Goal: Check status: Check status

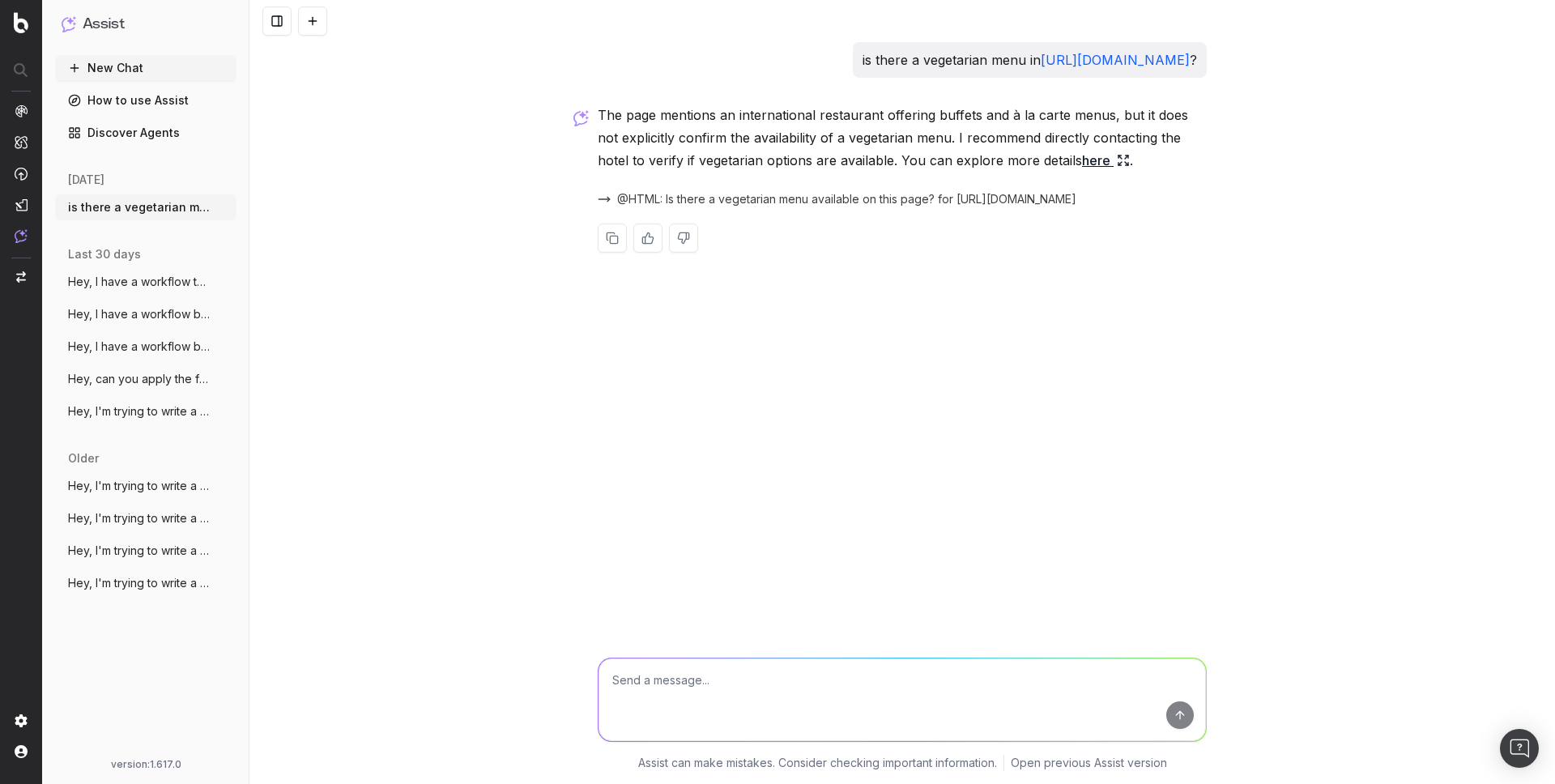
click at [762, 676] on textarea at bounding box center [902, 698] width 607 height 82
type textarea "@HTML the info seems to be present in the html though - can you look again in t…"
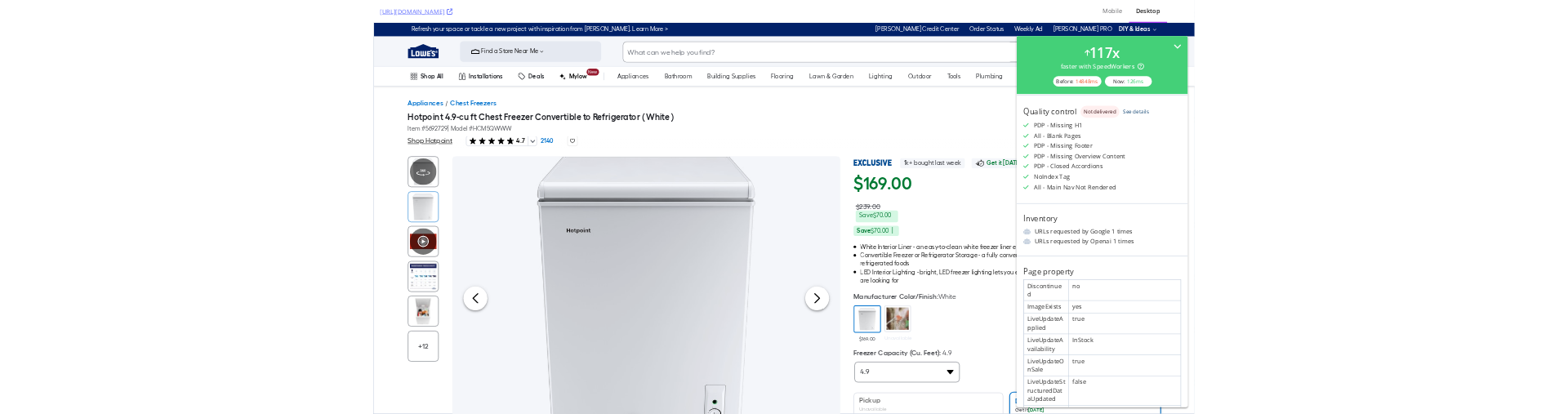
scroll to position [429, 0]
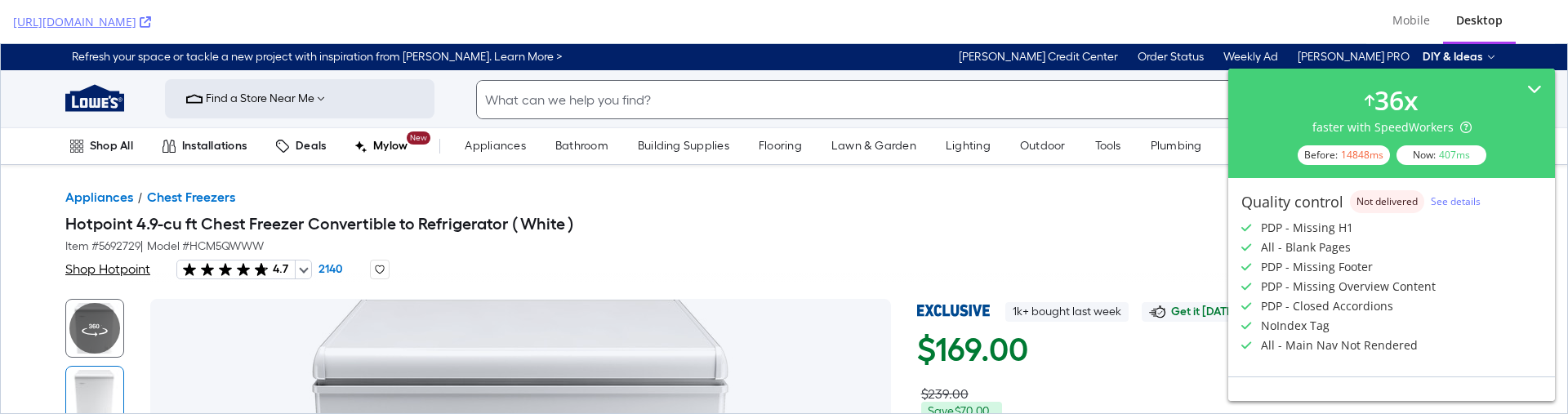
scroll to position [375, 0]
click at [1395, 203] on span "Not delivered" at bounding box center [1387, 203] width 62 height 9
copy span "Not delivered"
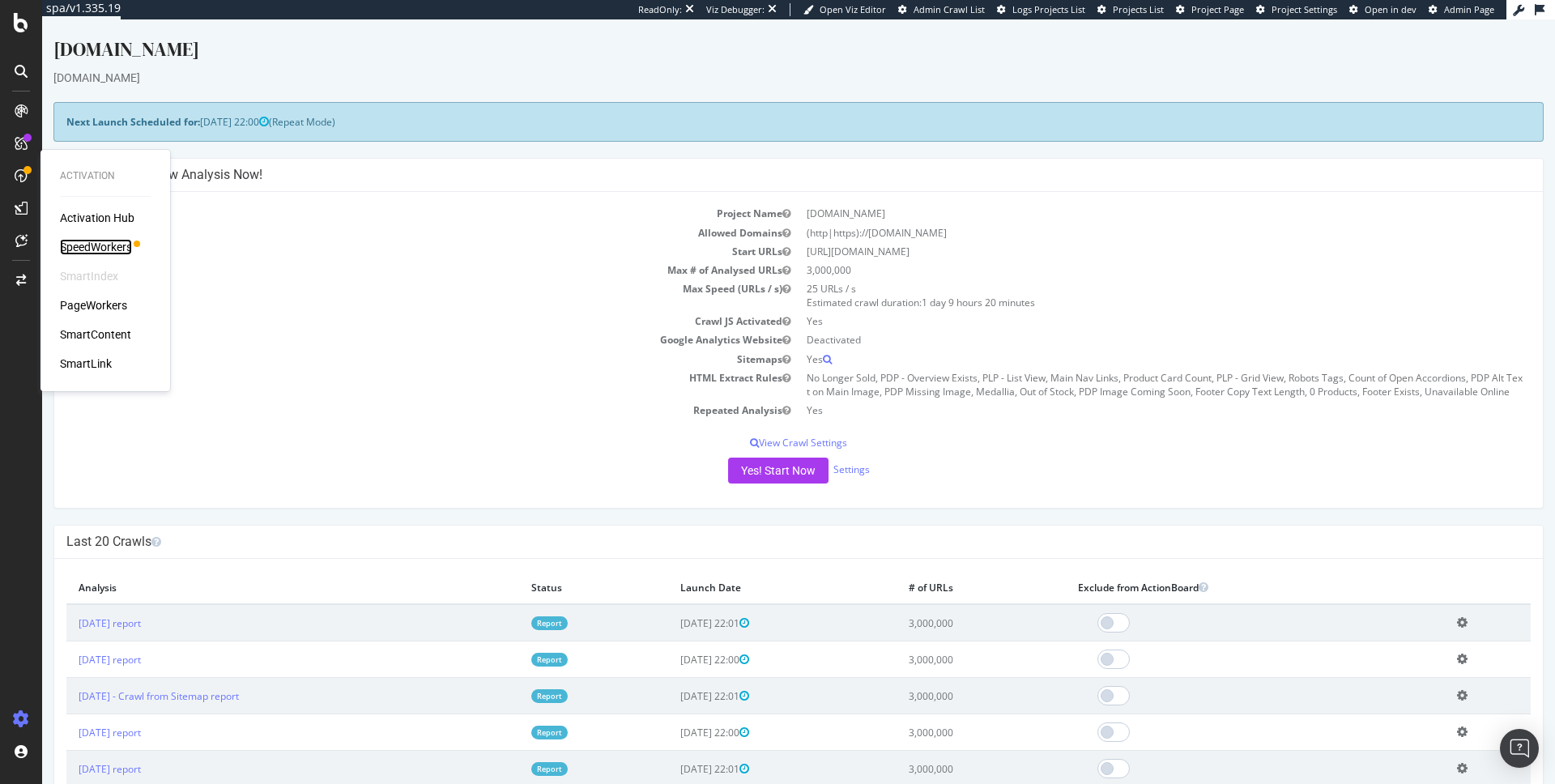
click at [111, 246] on div "SpeedWorkers" at bounding box center [96, 247] width 72 height 16
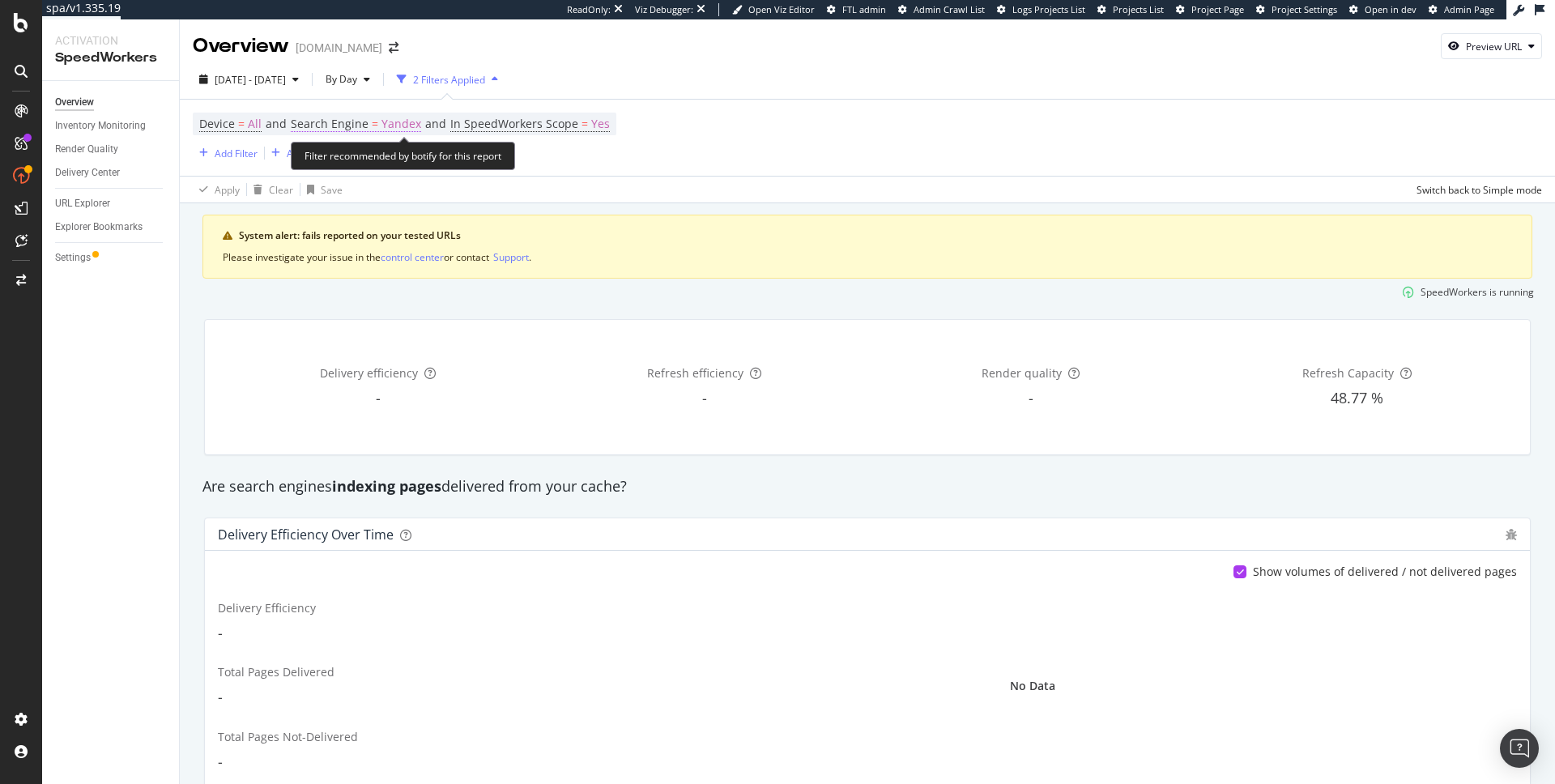
click at [406, 129] on span "Yandex" at bounding box center [401, 124] width 40 height 23
click at [357, 165] on div "Yandex" at bounding box center [397, 163] width 178 height 26
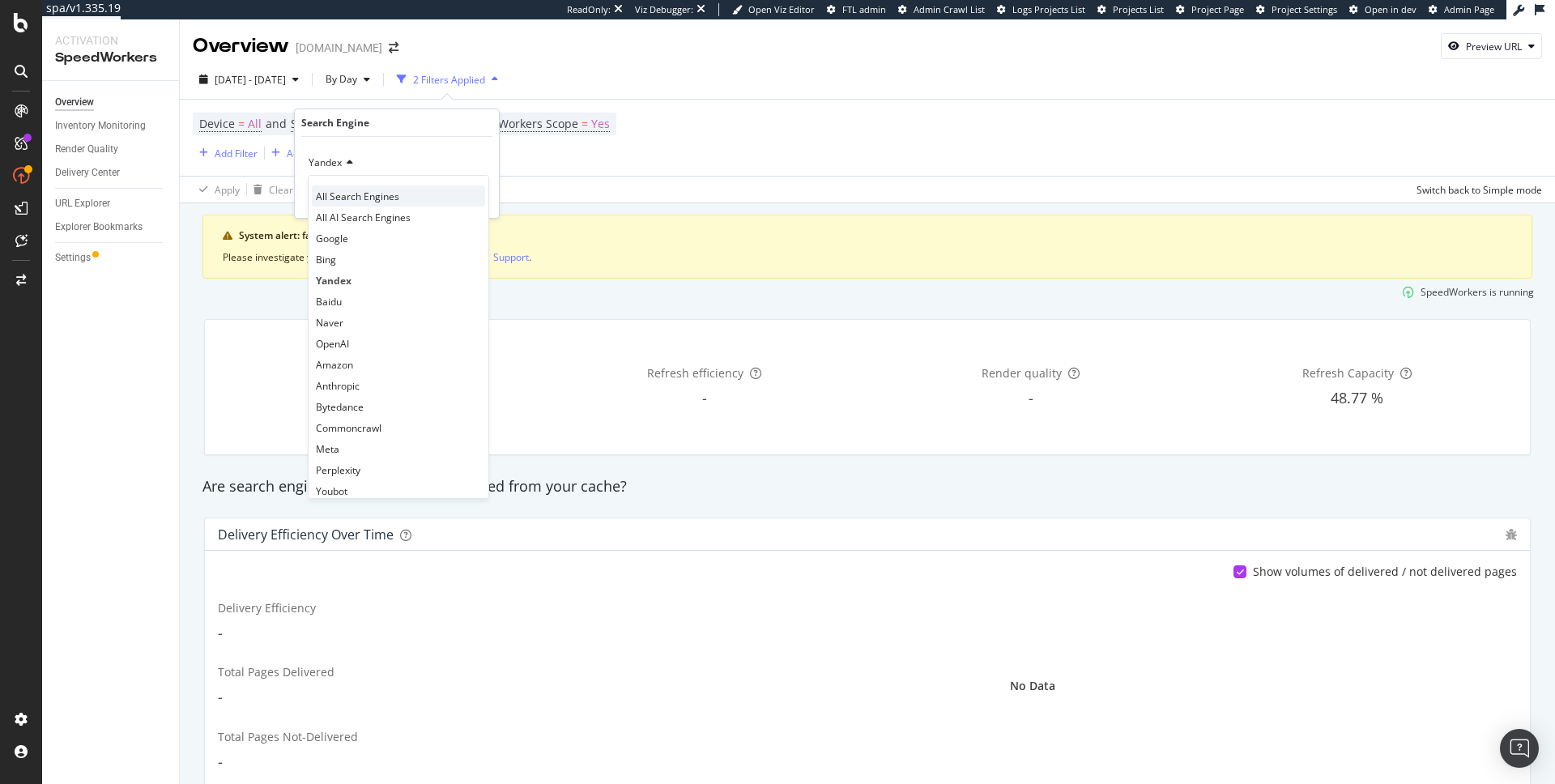
click at [351, 186] on div "All Search Engines" at bounding box center [399, 196] width 173 height 21
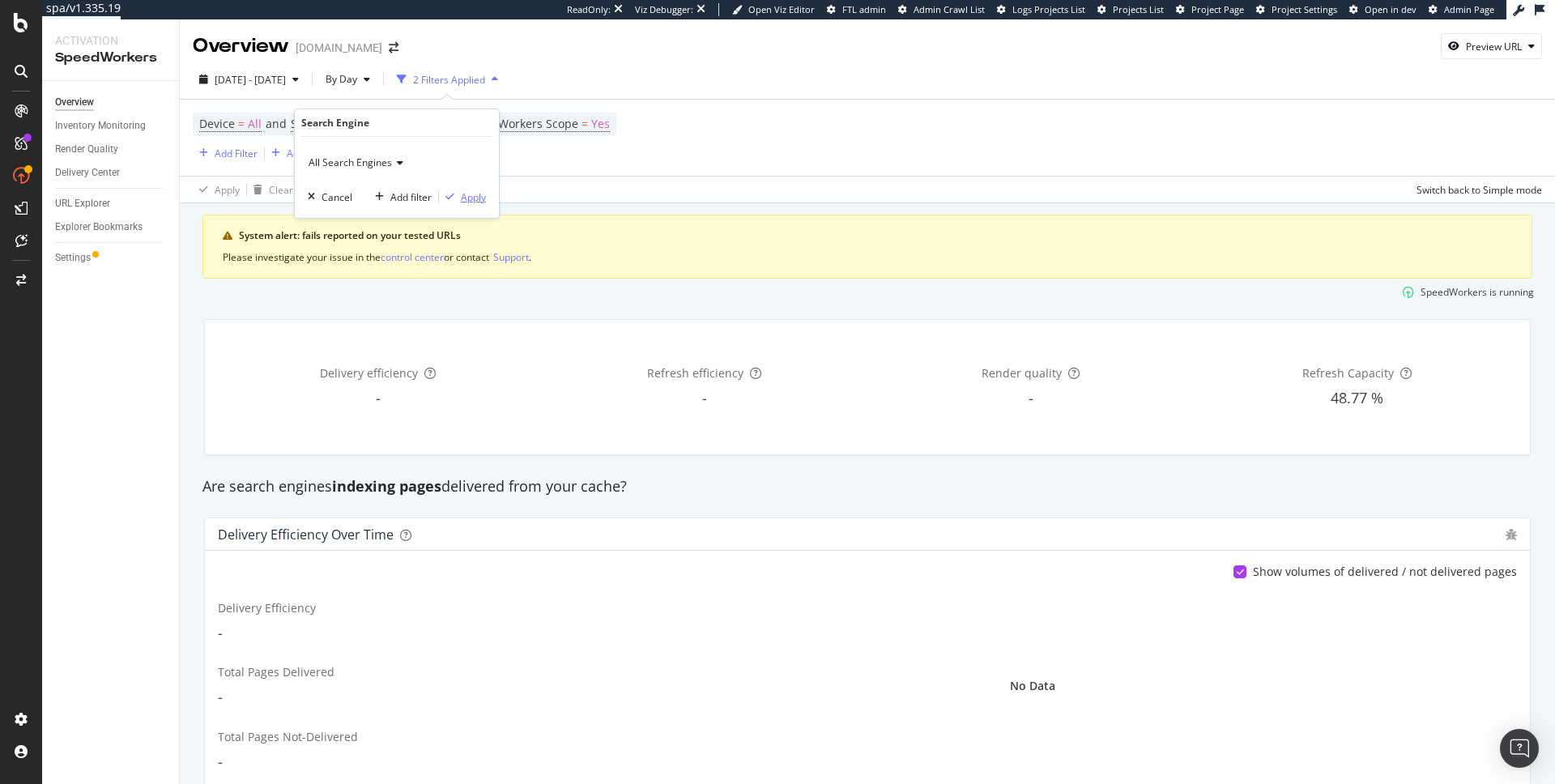
click at [474, 197] on div "Apply" at bounding box center [473, 197] width 25 height 14
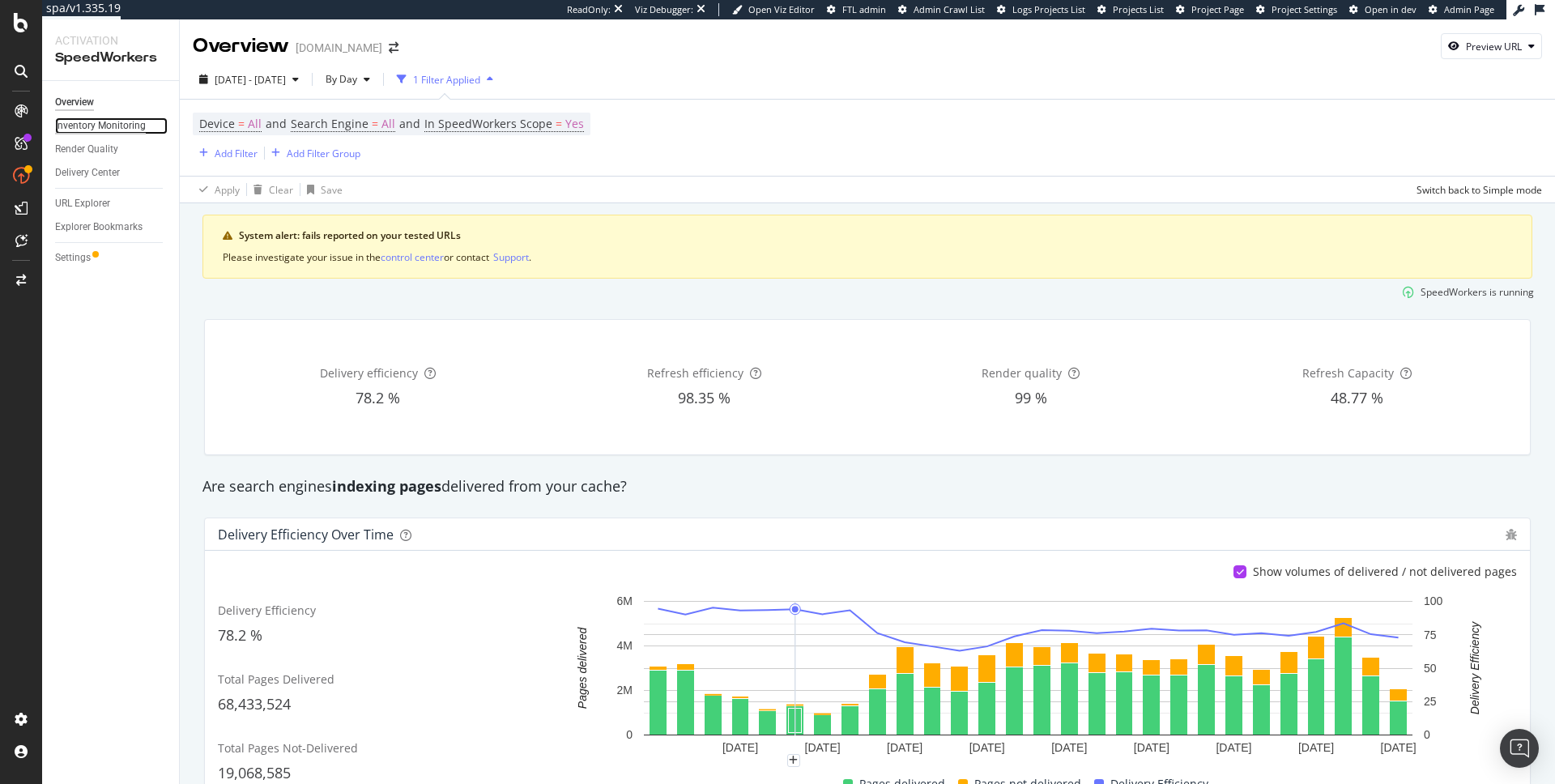
click at [99, 121] on div "Inventory Monitoring" at bounding box center [100, 125] width 91 height 17
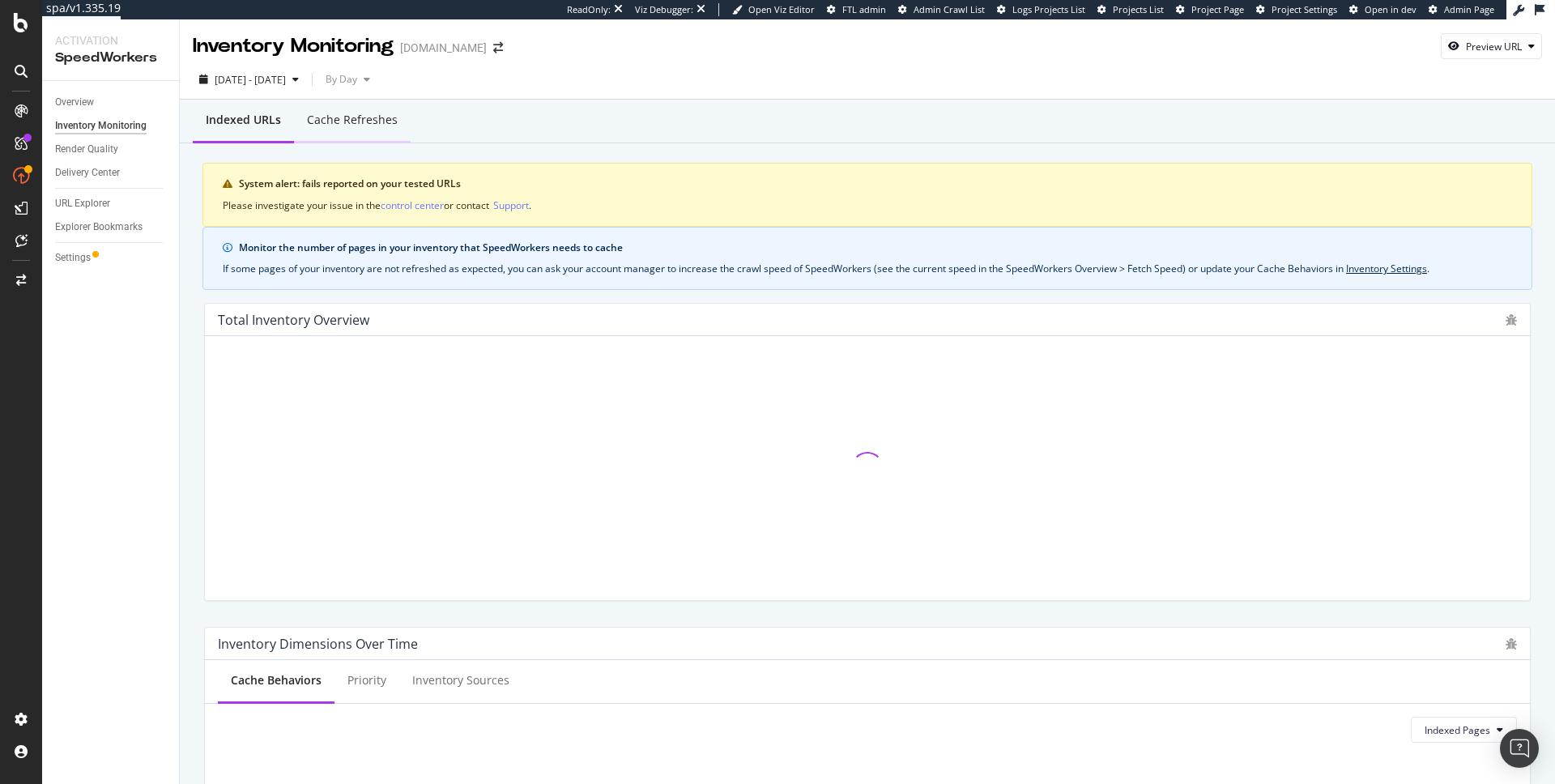
click at [325, 123] on div "Cache refreshes" at bounding box center [352, 120] width 91 height 16
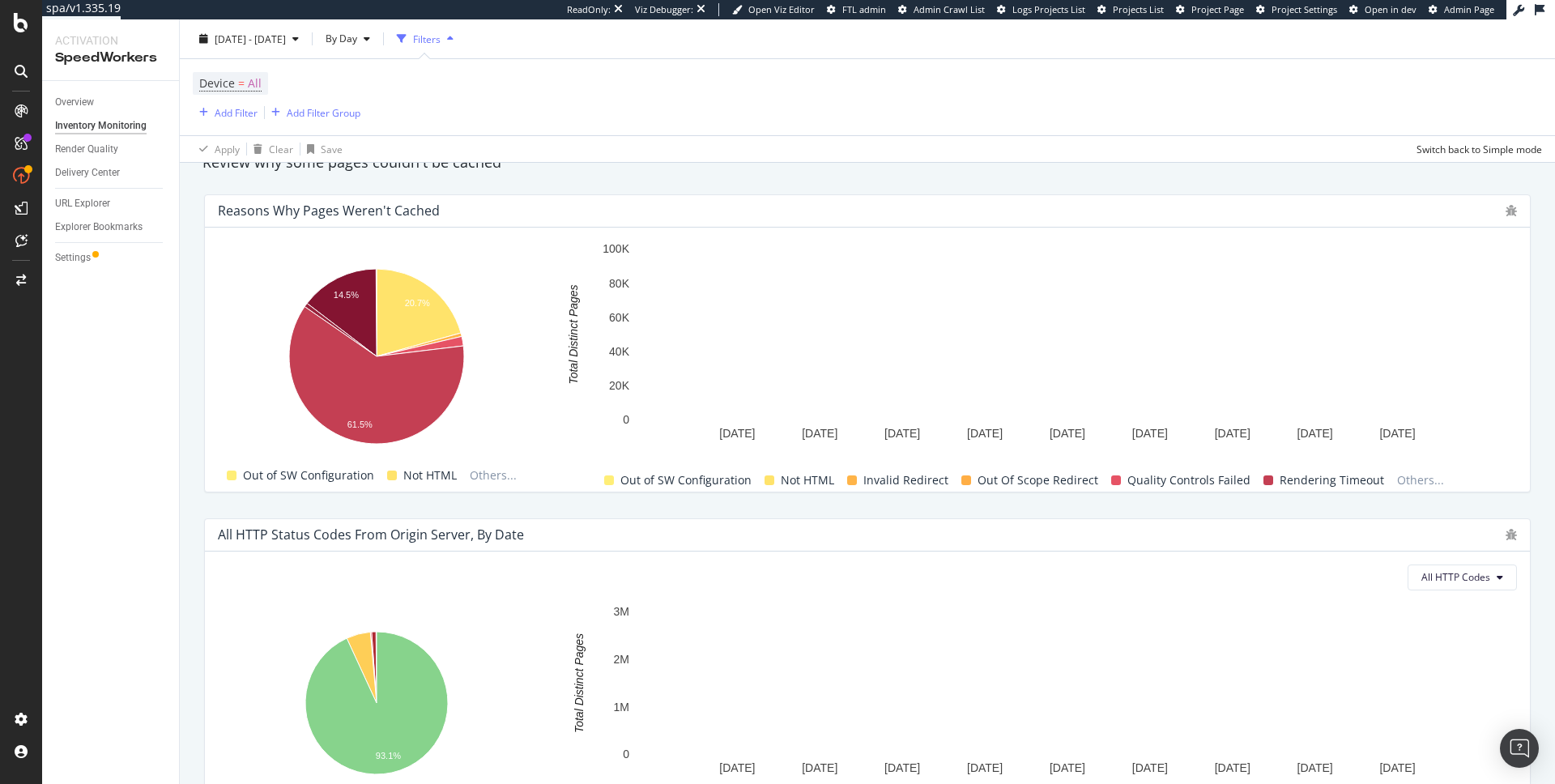
scroll to position [1036, 0]
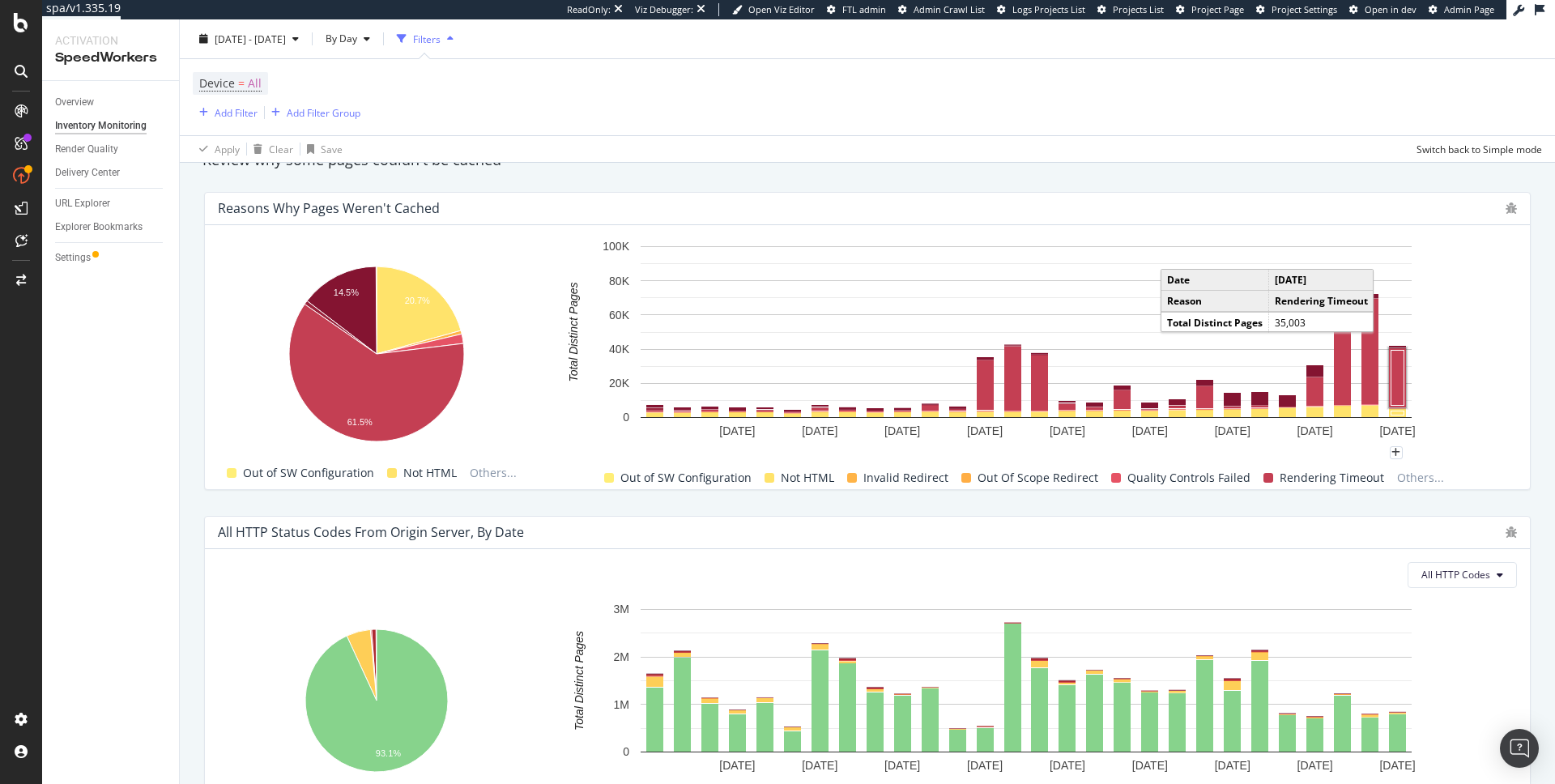
click at [1396, 375] on rect "A chart." at bounding box center [1397, 377] width 13 height 55
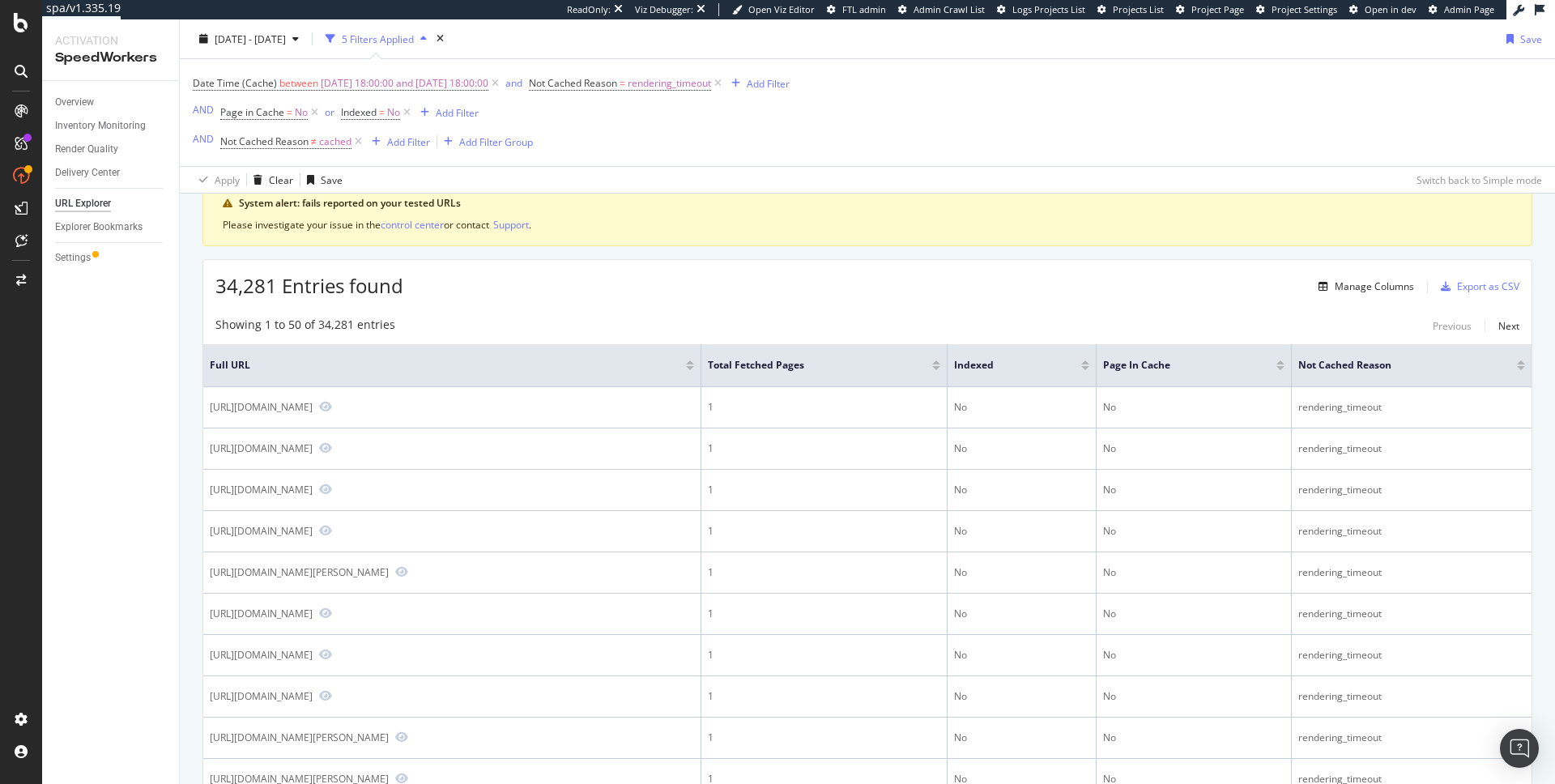
scroll to position [72, 0]
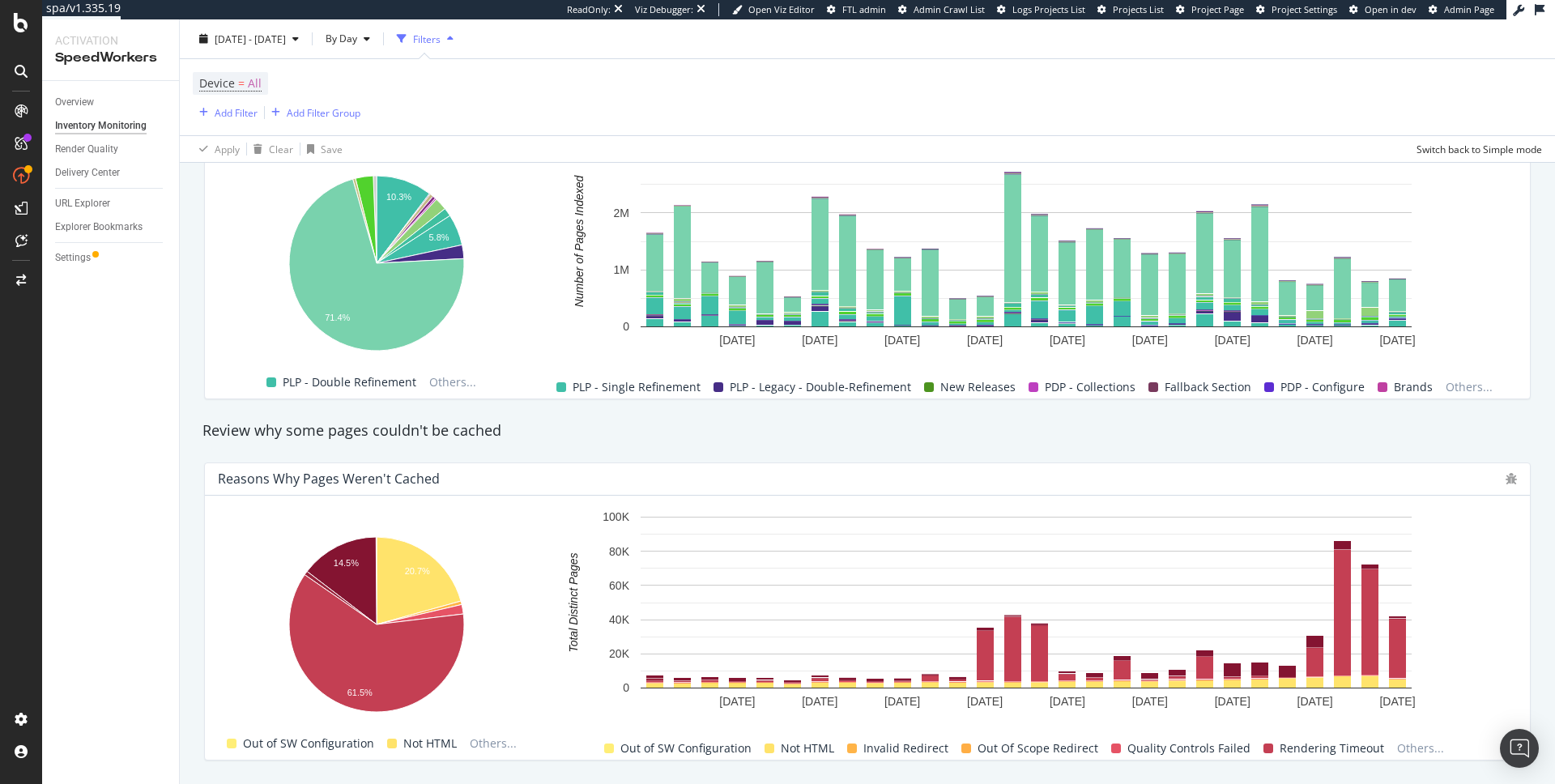
scroll to position [650, 0]
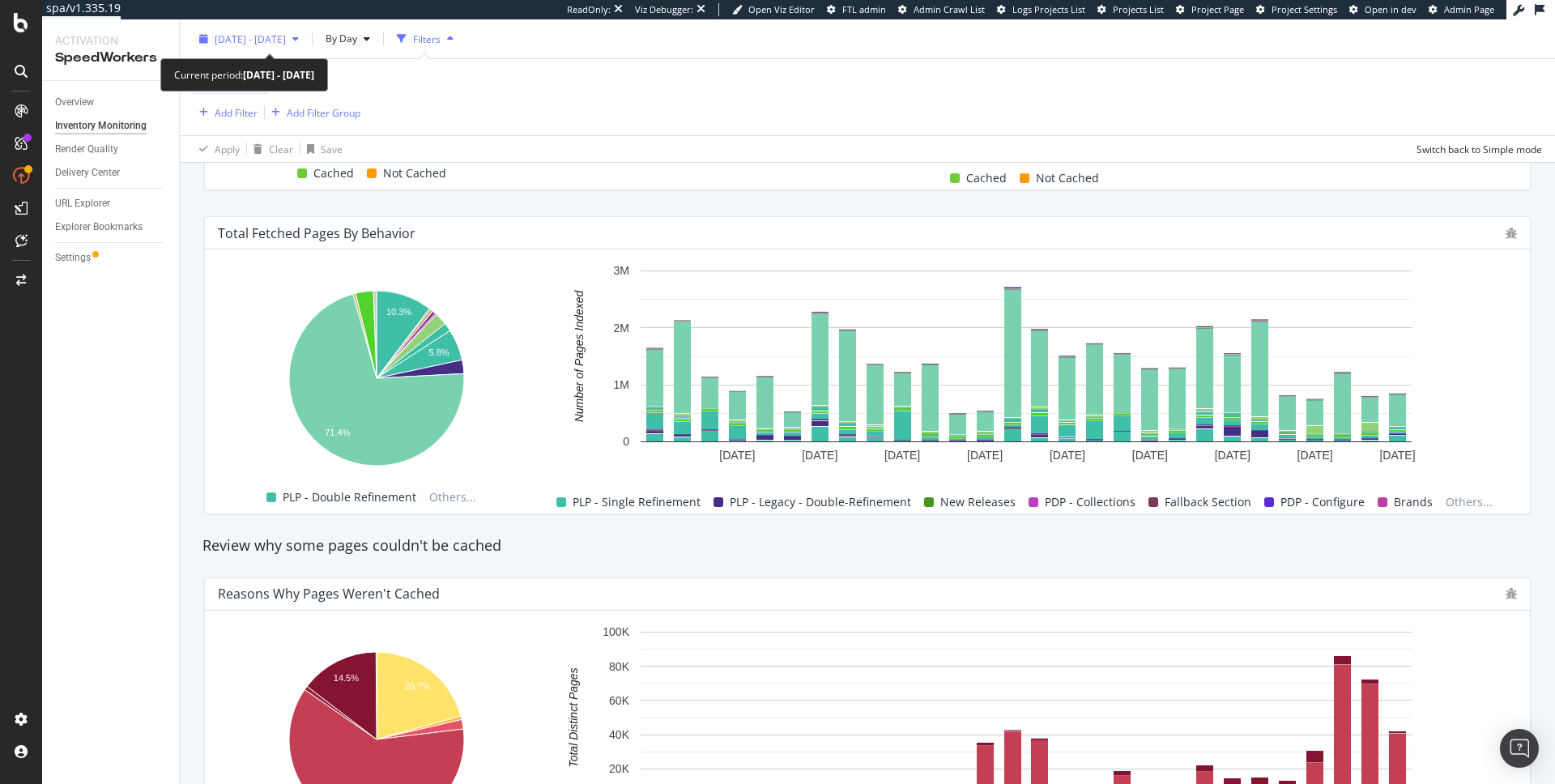
click at [305, 38] on div "button" at bounding box center [295, 38] width 20 height 9
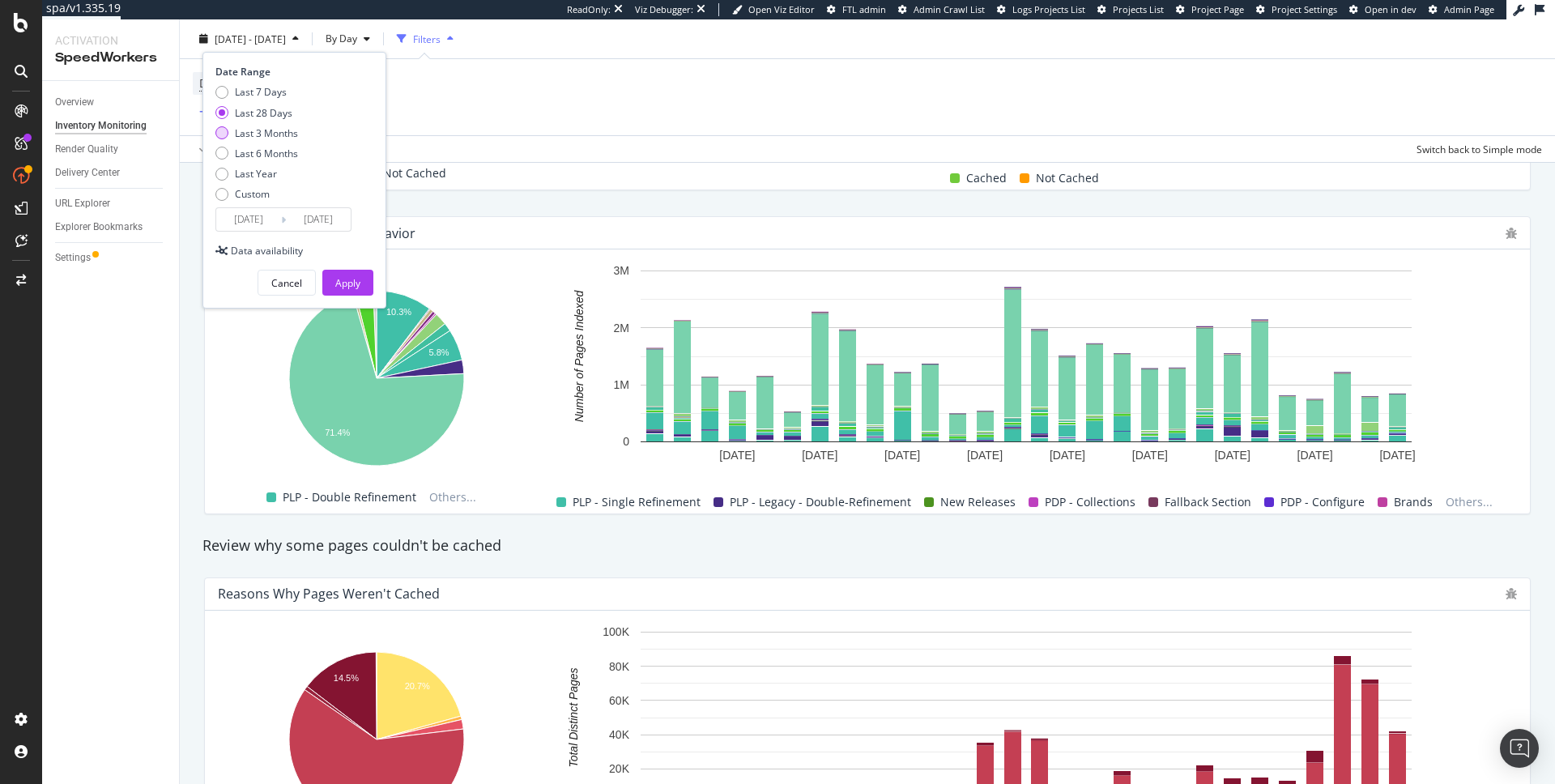
click at [276, 128] on div "Last 3 Months" at bounding box center [266, 132] width 63 height 14
type input "2025/05/13"
click at [333, 280] on button "Apply" at bounding box center [348, 282] width 51 height 26
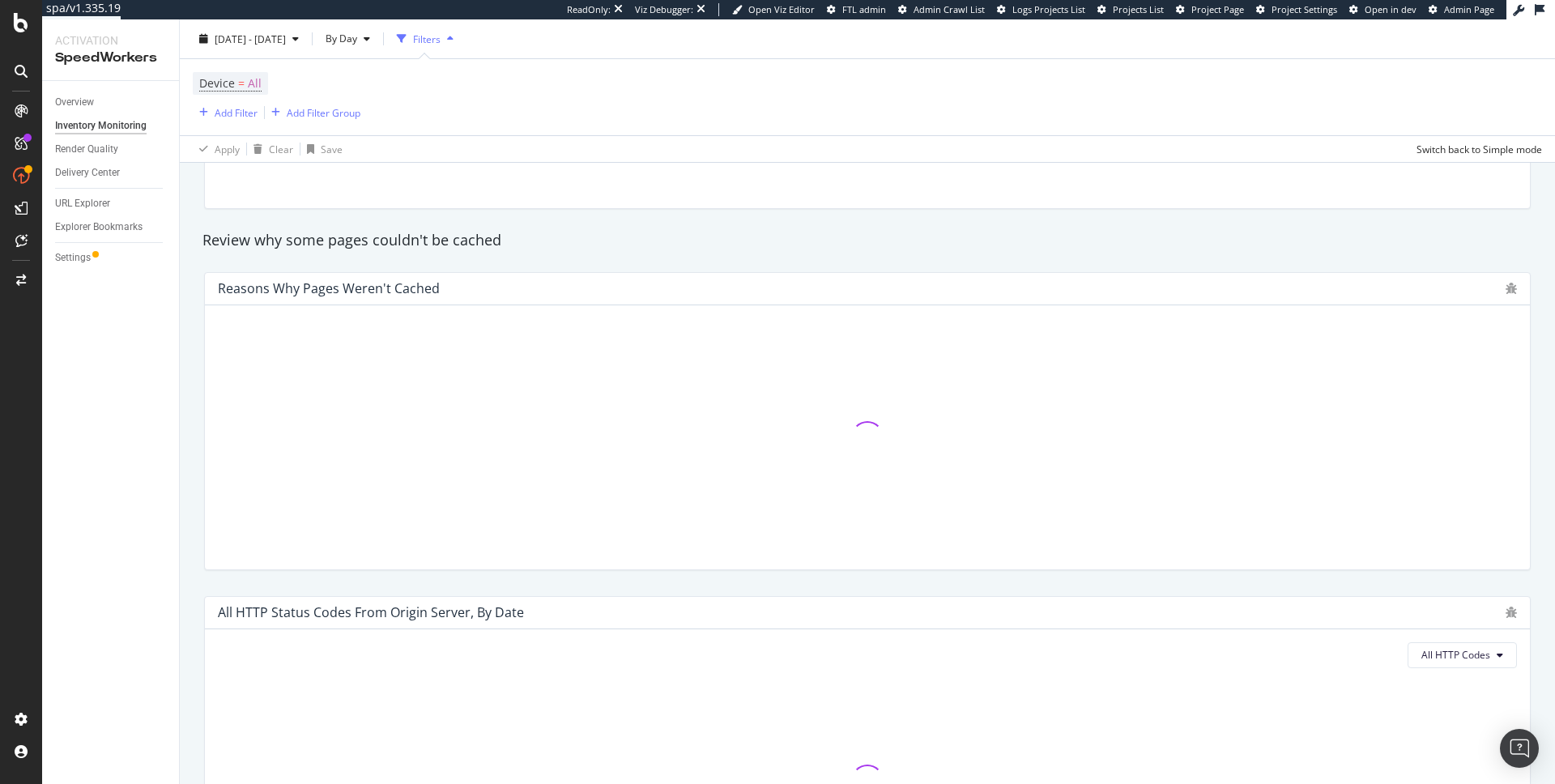
scroll to position [947, 0]
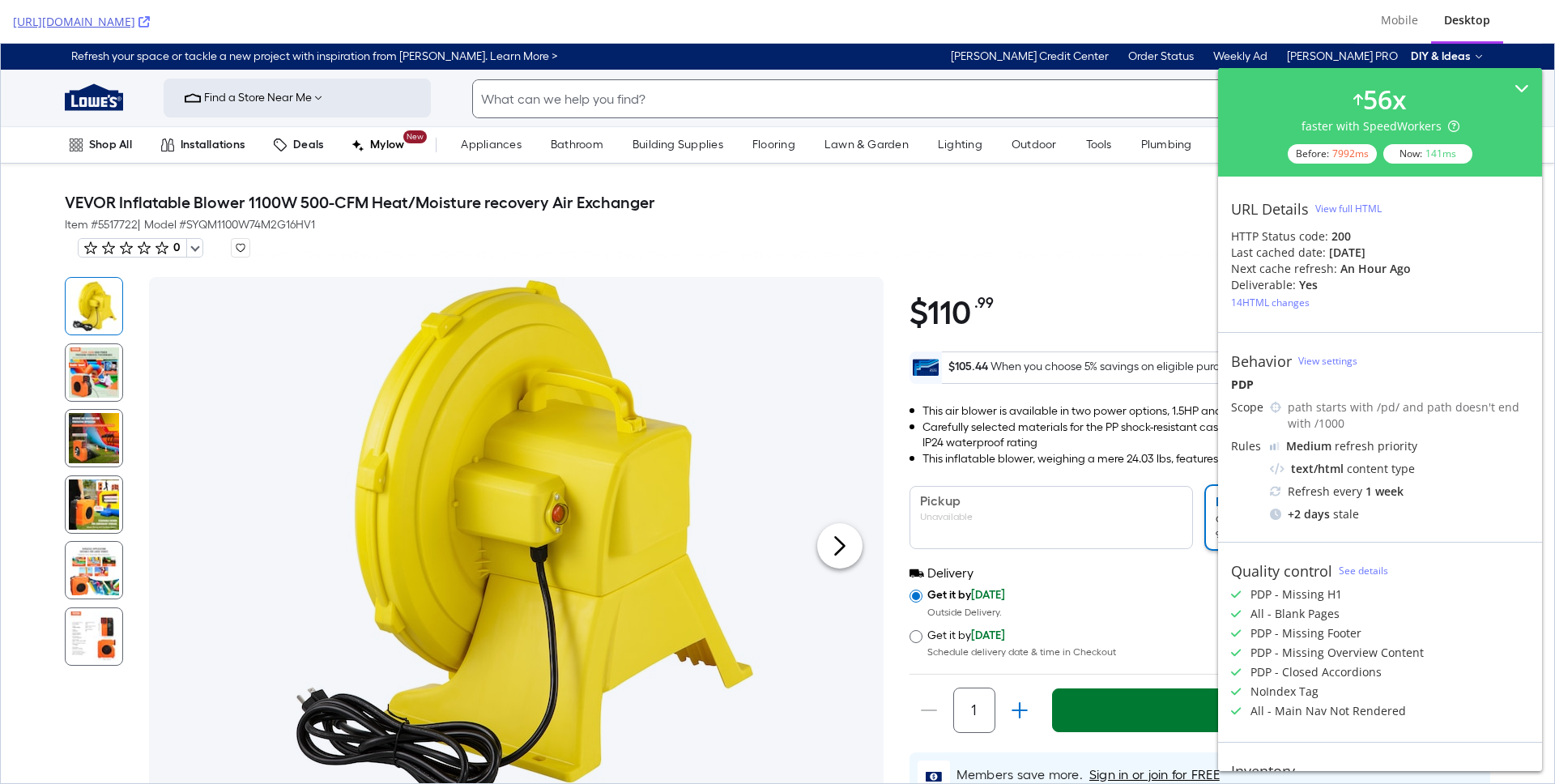
drag, startPoint x: 6, startPoint y: 21, endPoint x: 654, endPoint y: 17, distance: 648.0
click at [654, 17] on div "[URL][DOMAIN_NAME][PHONE_NUMBER] Mobile Desktop" at bounding box center [778, 22] width 1555 height 44
copy link "[URL][DOMAIN_NAME]"
